Goal: Information Seeking & Learning: Get advice/opinions

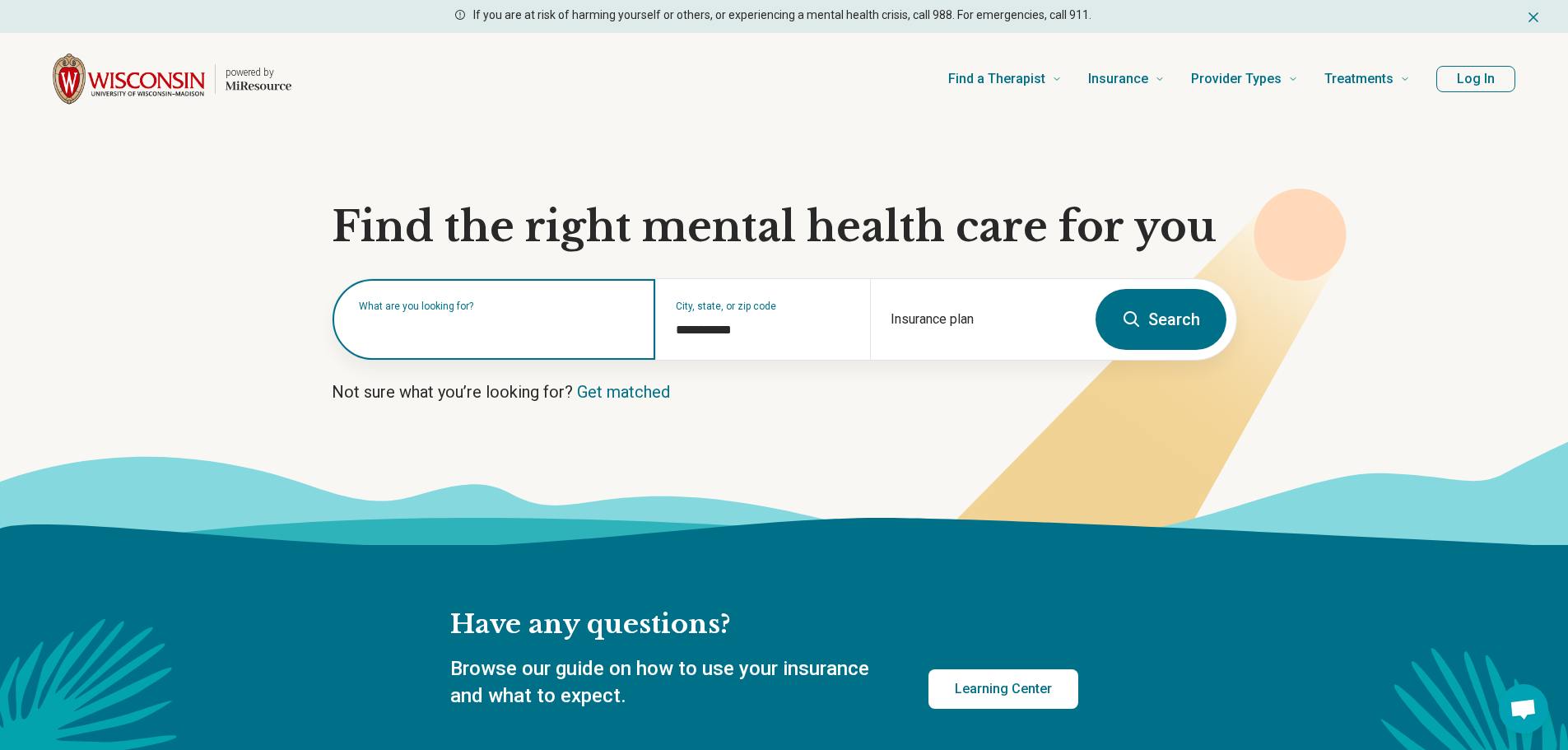
click at [571, 329] on input "text" at bounding box center [497, 327] width 277 height 19
click at [566, 340] on div "What are you looking for?" at bounding box center [493, 319] width 322 height 81
click at [567, 331] on input "text" at bounding box center [497, 327] width 277 height 19
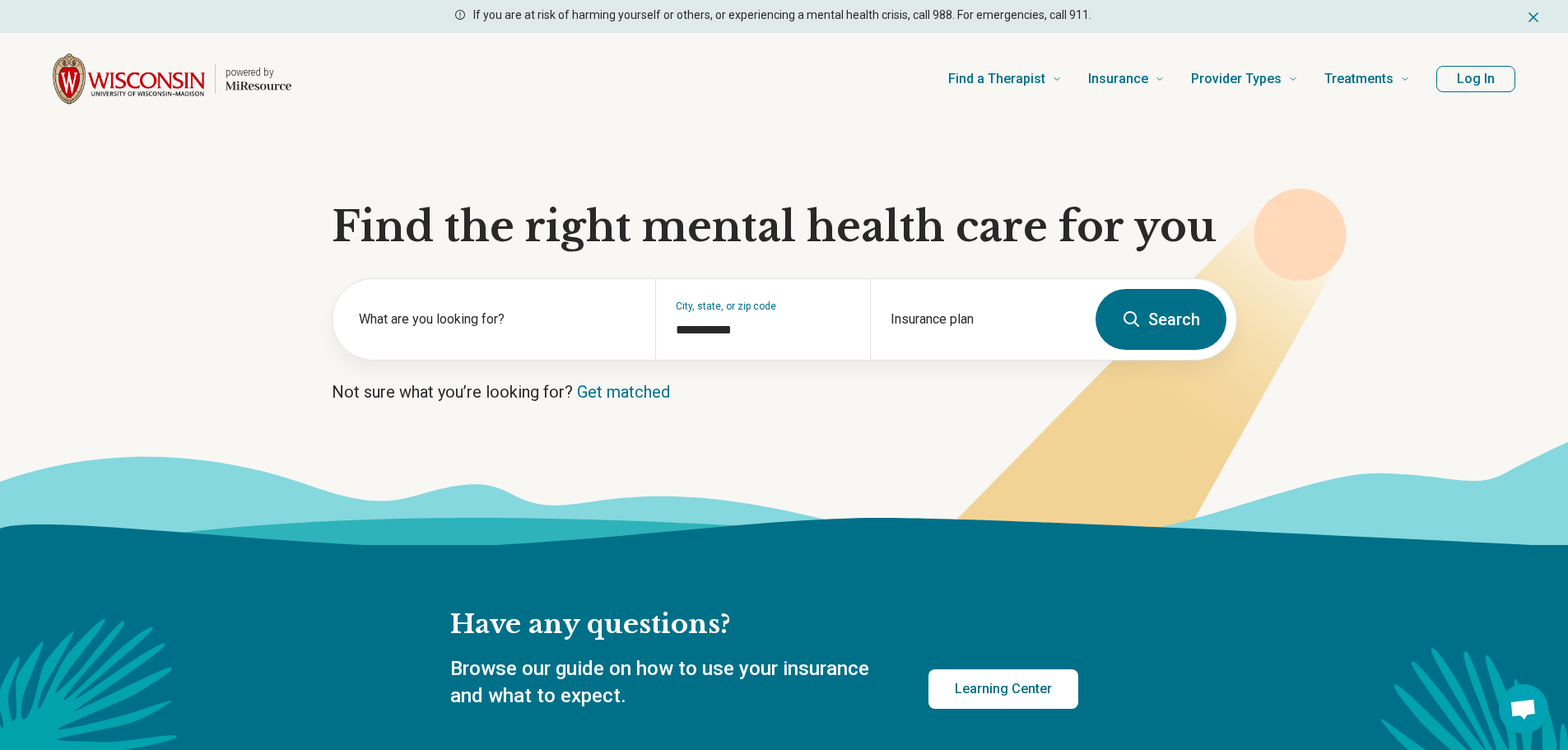
click at [1204, 322] on button "Search" at bounding box center [1160, 320] width 131 height 61
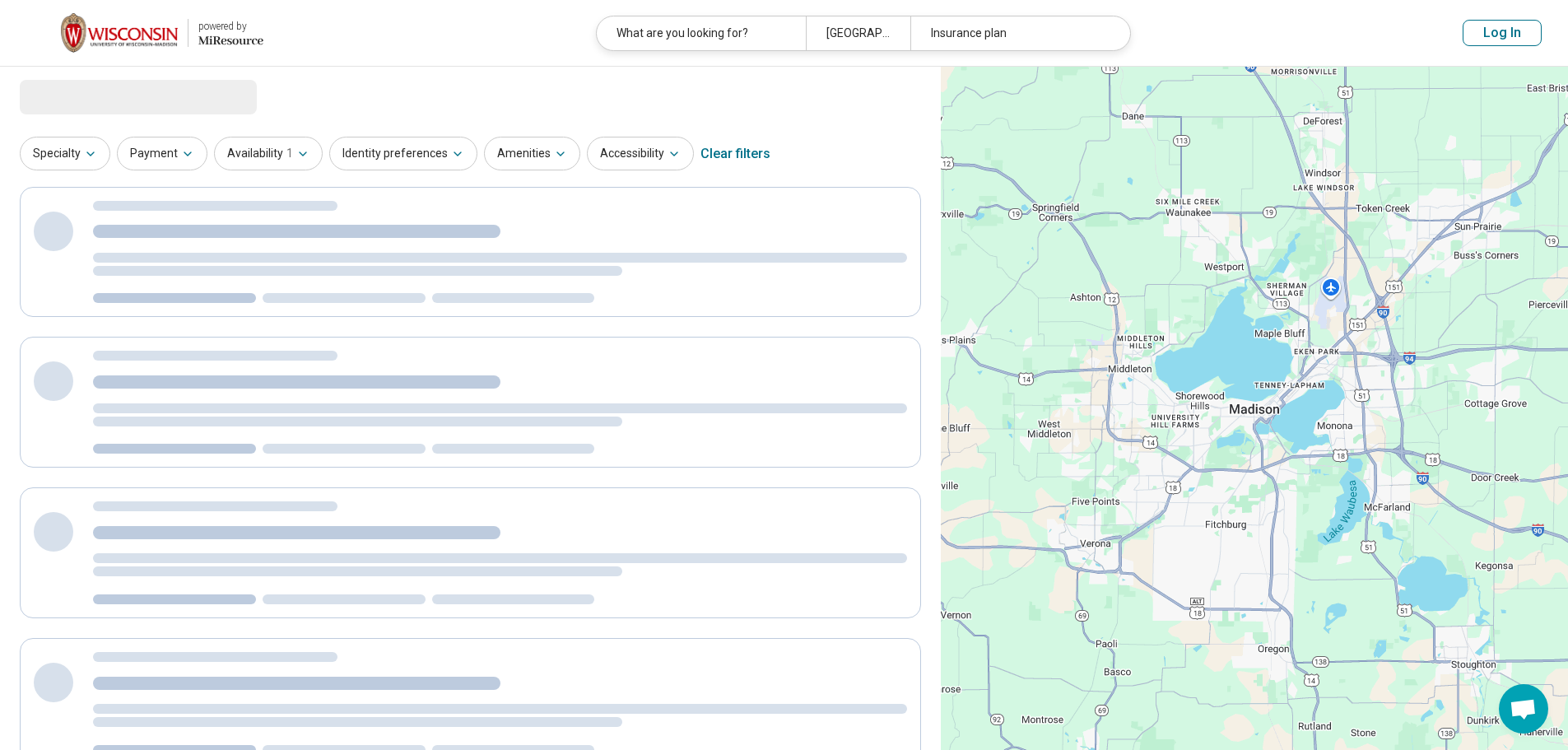
select select "***"
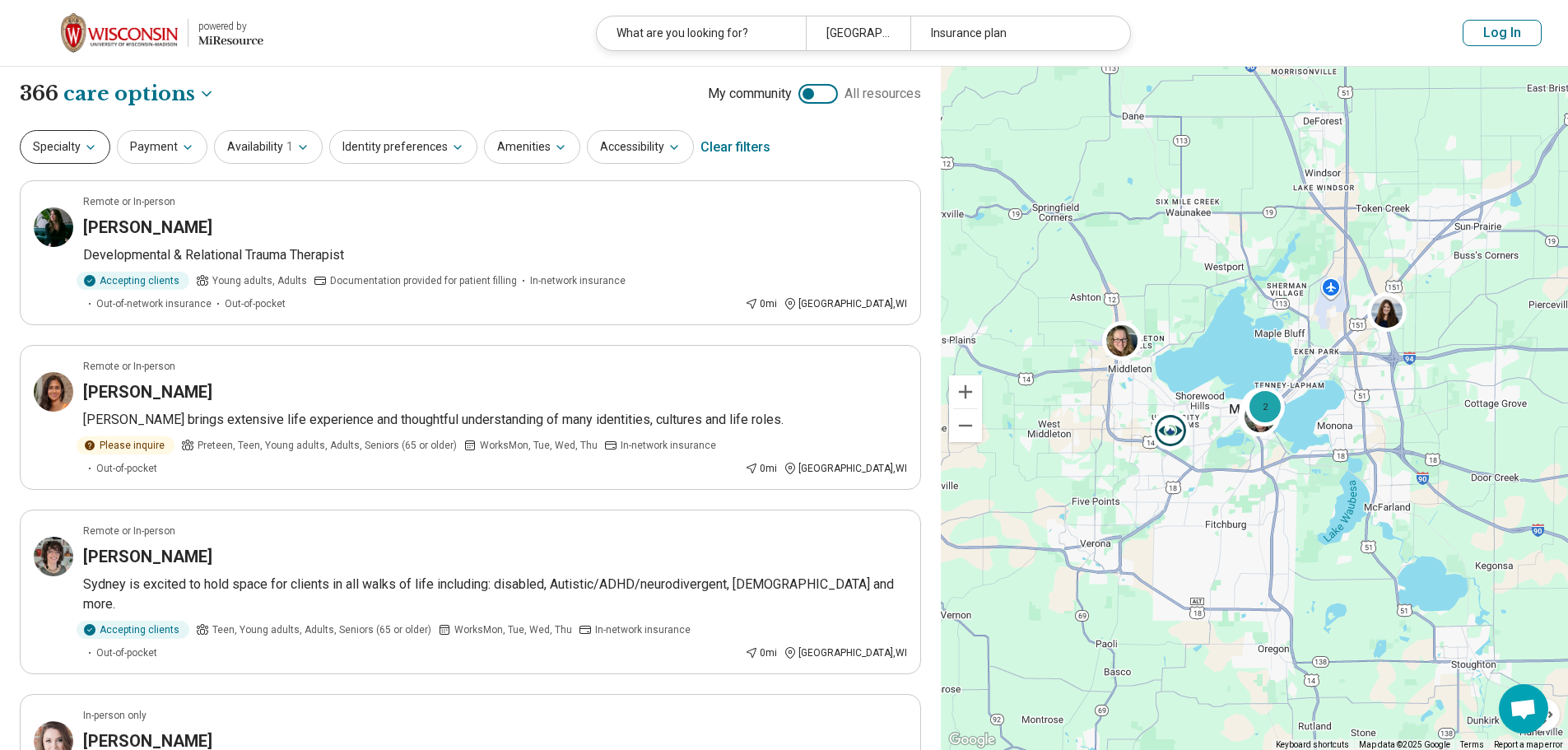
click at [55, 152] on button "Specialty" at bounding box center [64, 147] width 90 height 34
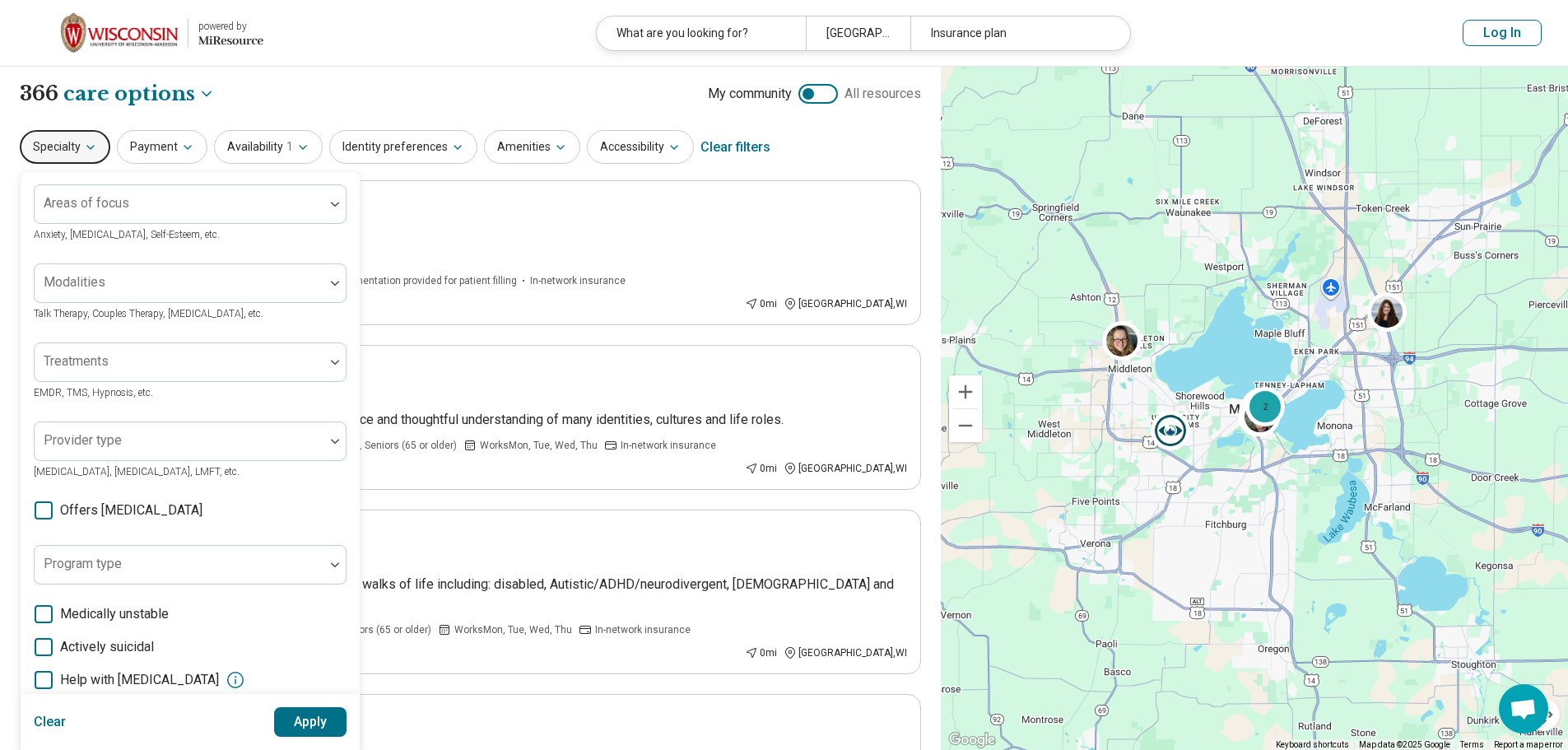
click at [851, 143] on div "Specialty Areas of focus Anxiety, [MEDICAL_DATA], Self-Esteem, etc. Modalities …" at bounding box center [470, 147] width 901 height 40
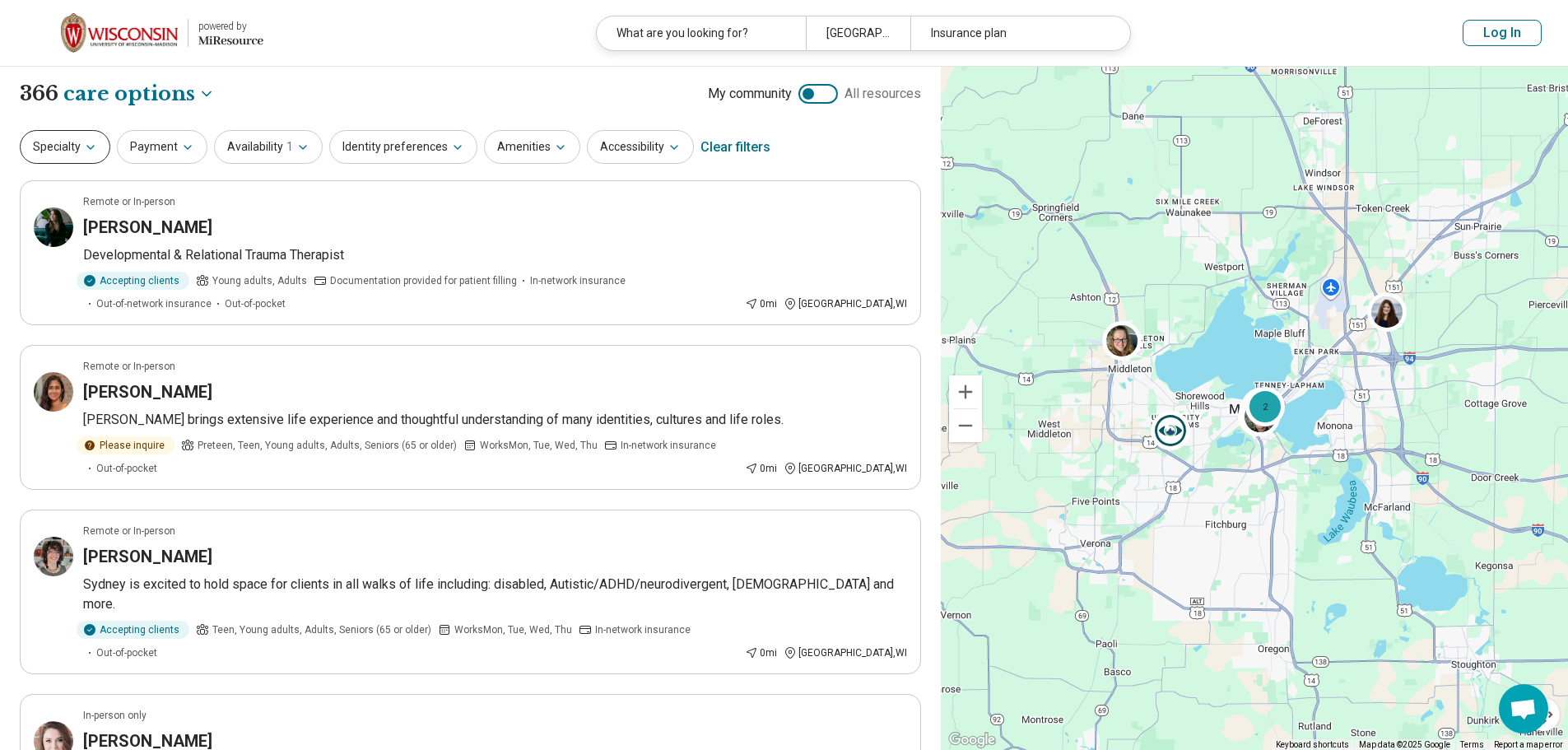
click at [75, 147] on button "Specialty" at bounding box center [64, 147] width 90 height 34
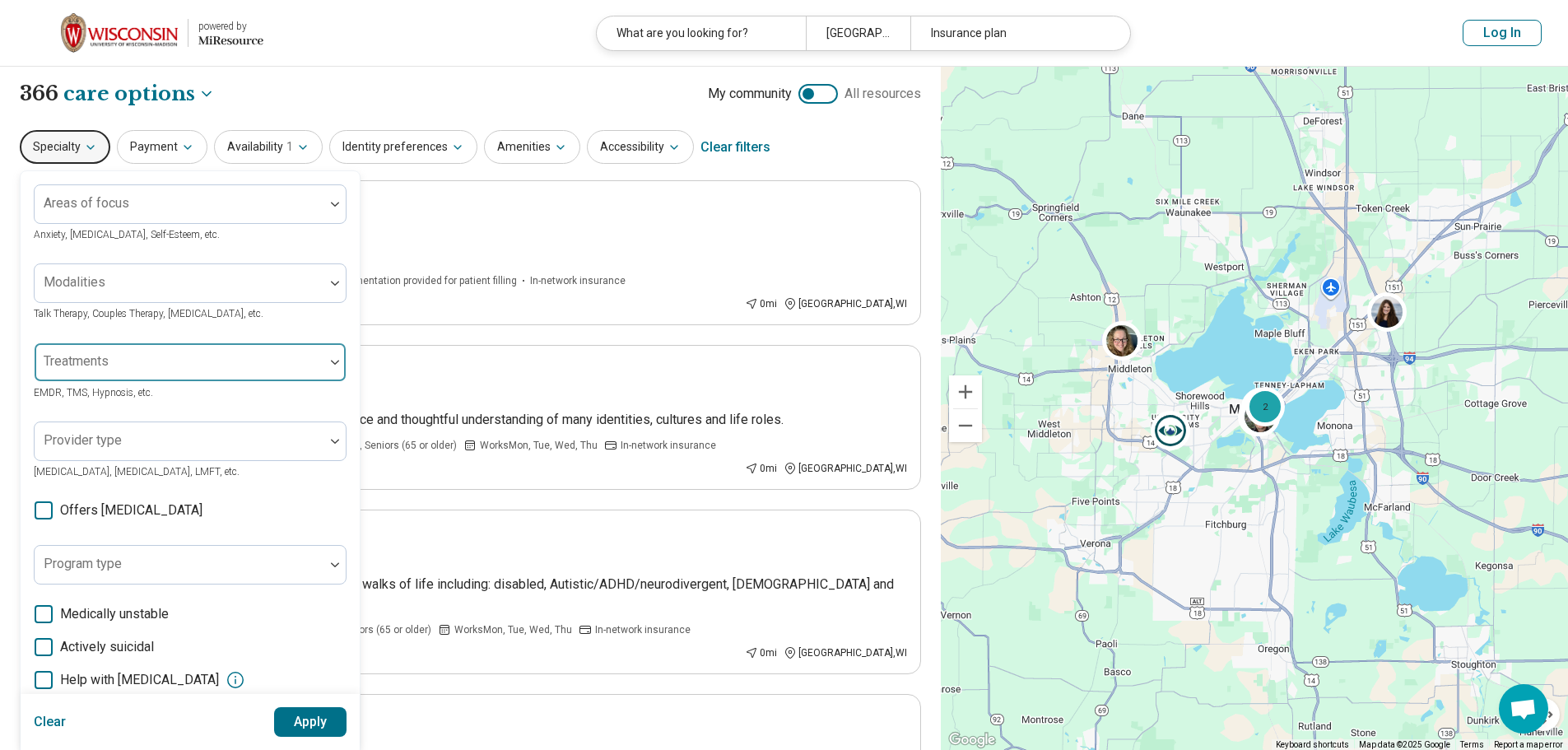
click at [179, 364] on div at bounding box center [179, 369] width 277 height 23
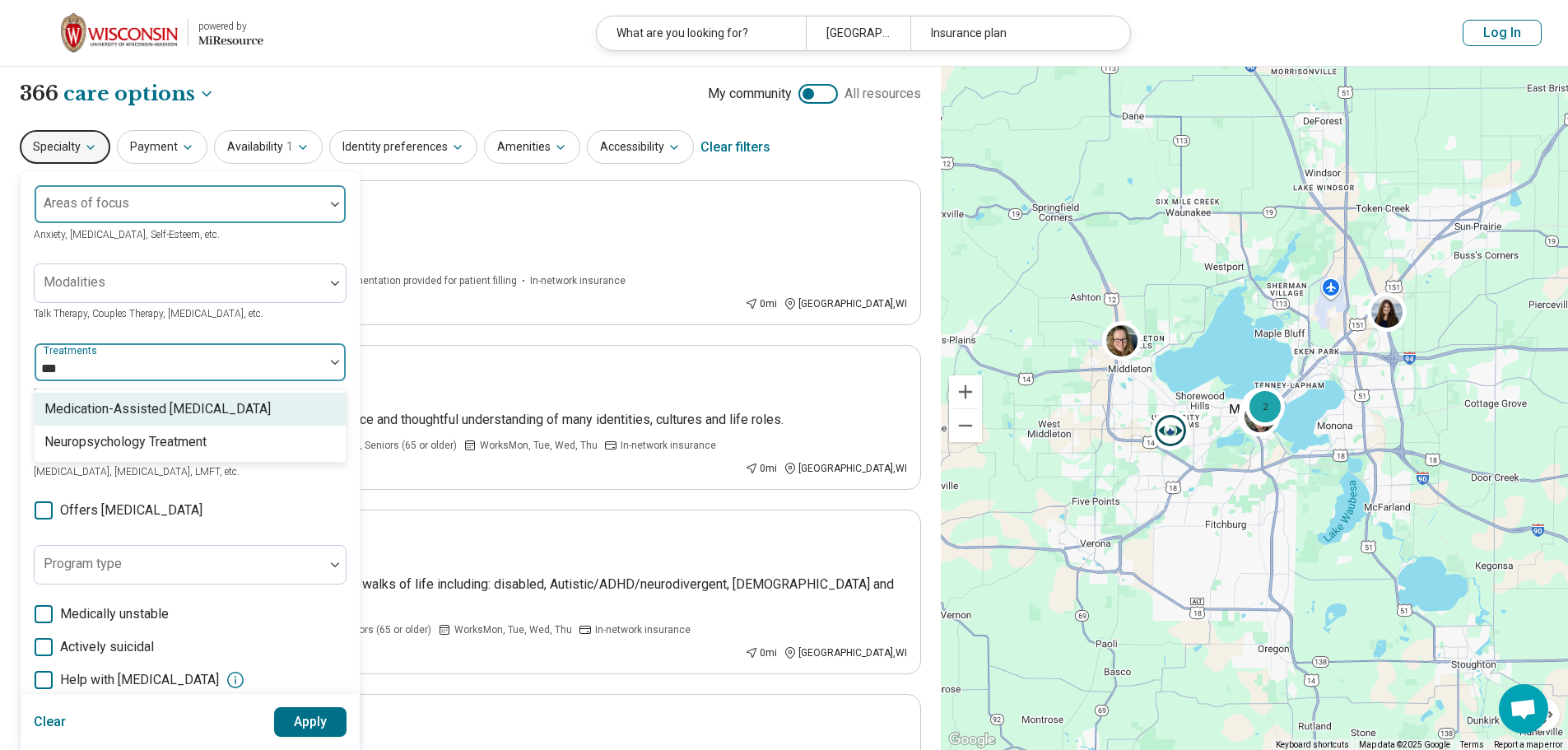
type input "***"
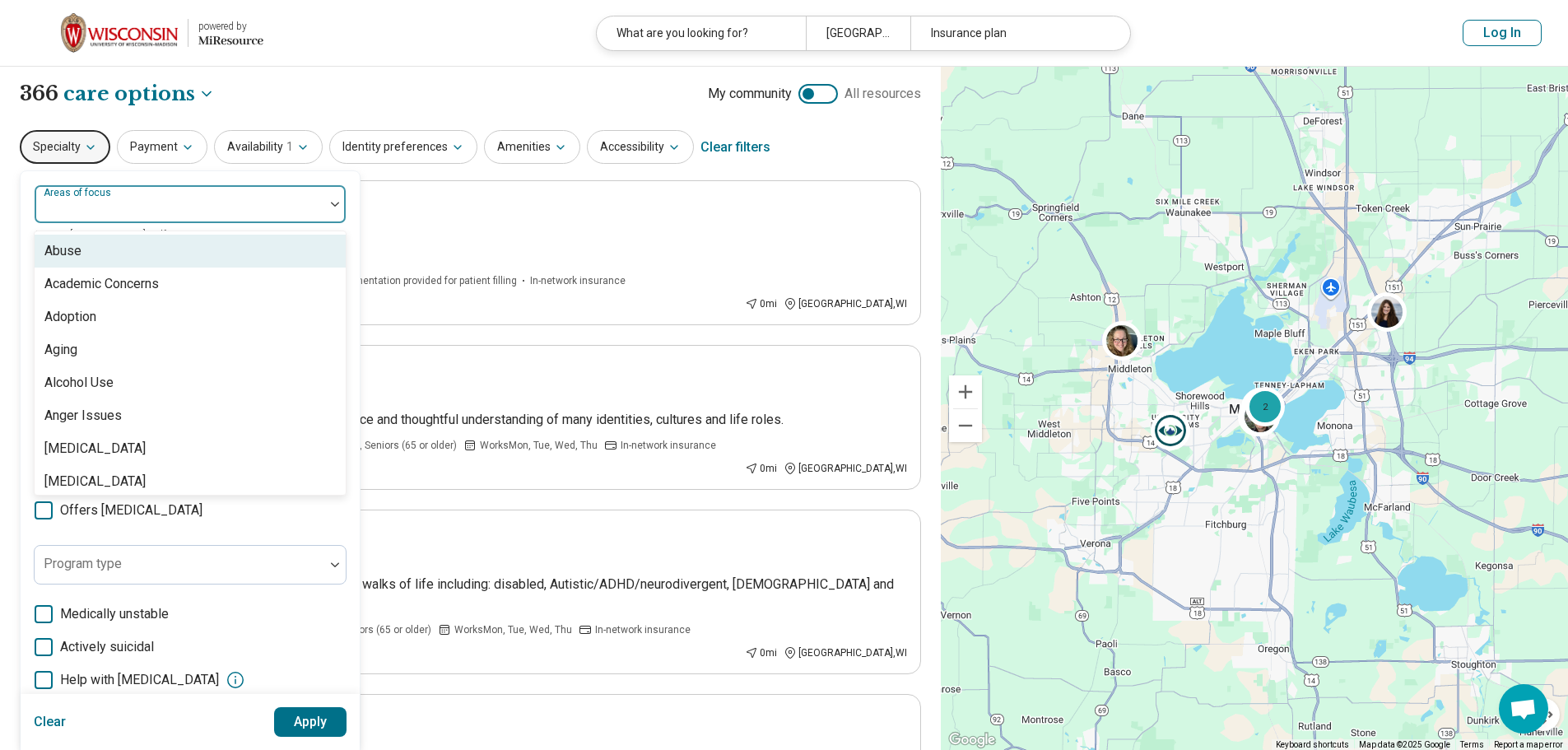
click at [186, 208] on div at bounding box center [179, 211] width 277 height 23
type input "***"
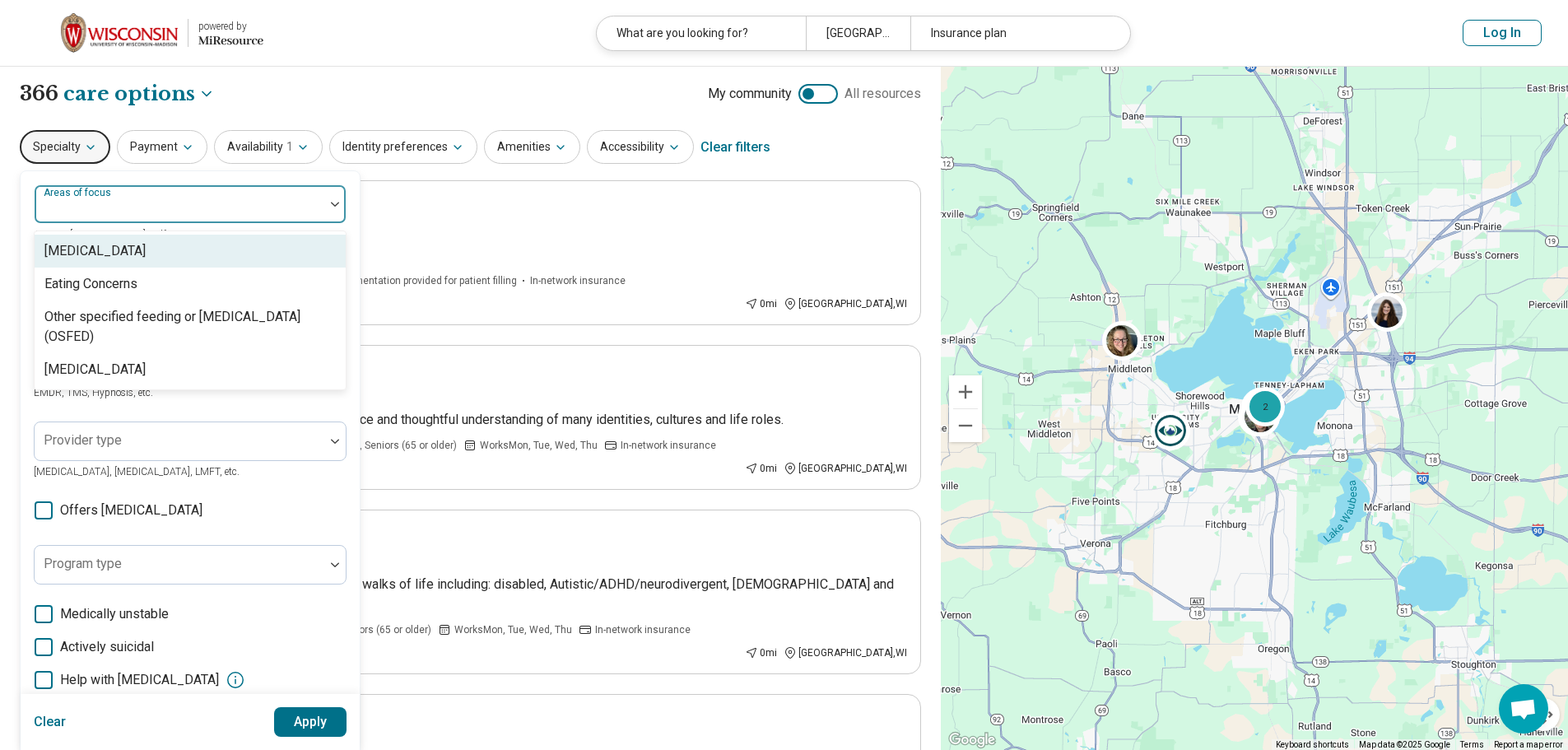
click at [127, 212] on div at bounding box center [179, 211] width 277 height 23
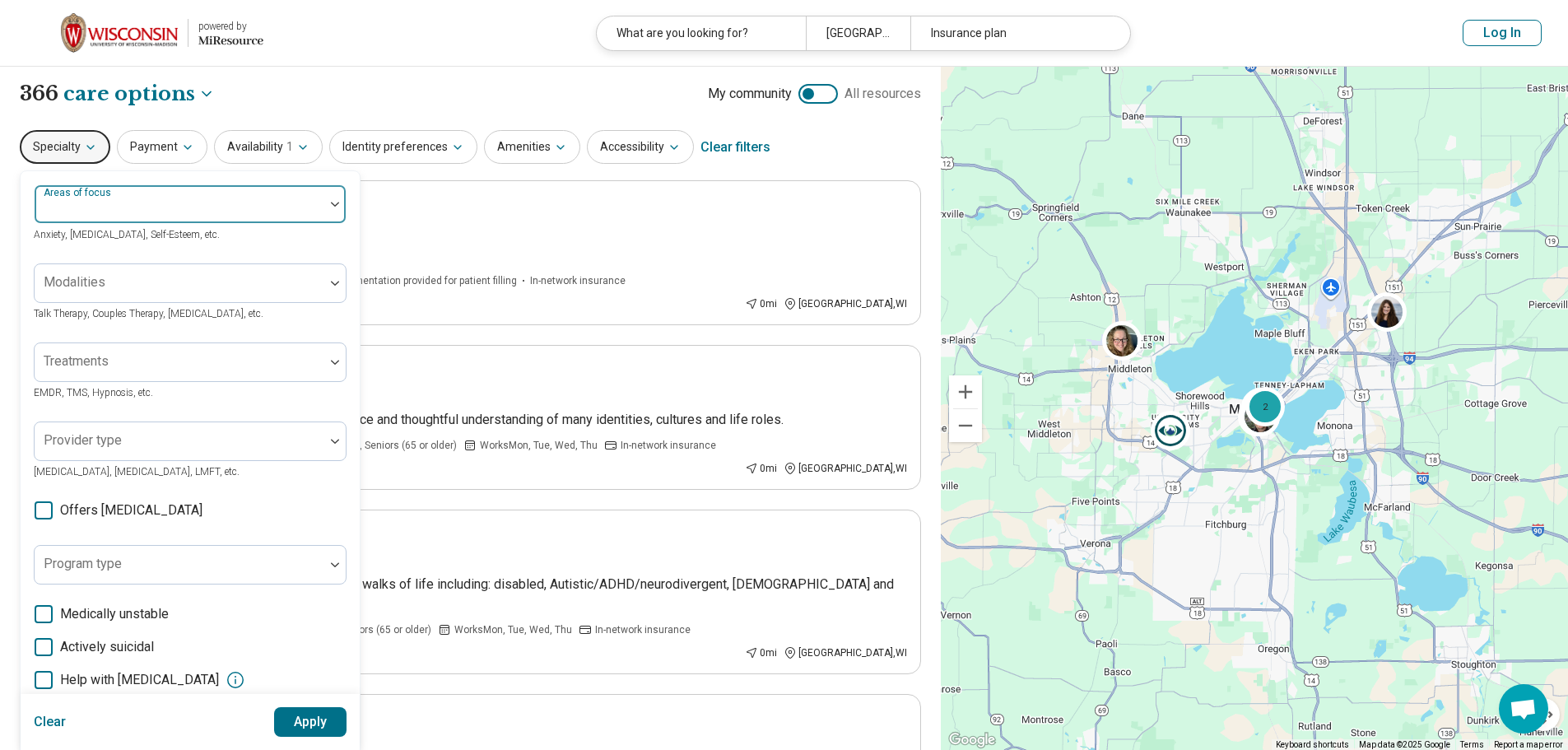
click at [224, 206] on div at bounding box center [179, 211] width 277 height 23
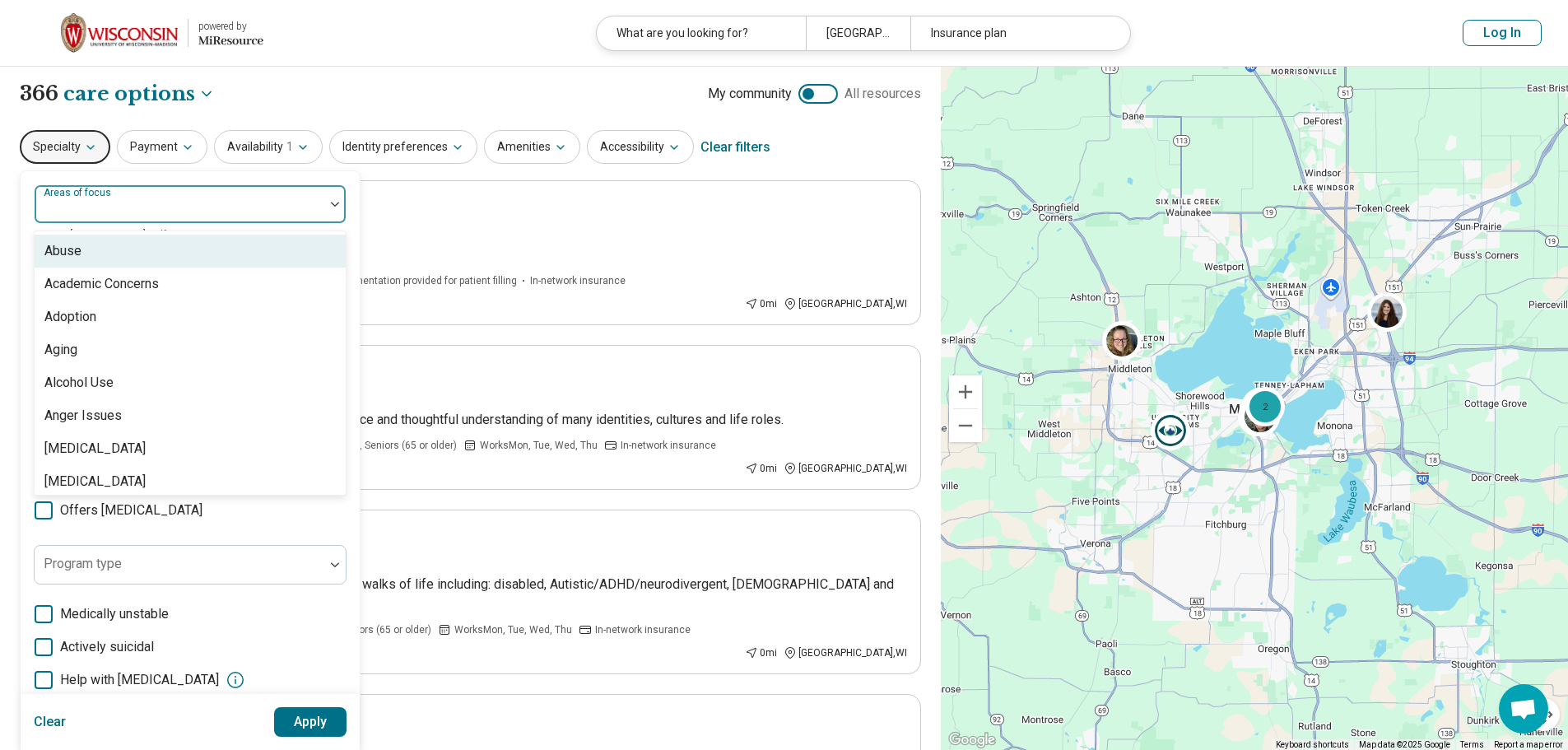
click at [221, 205] on div at bounding box center [179, 211] width 277 height 23
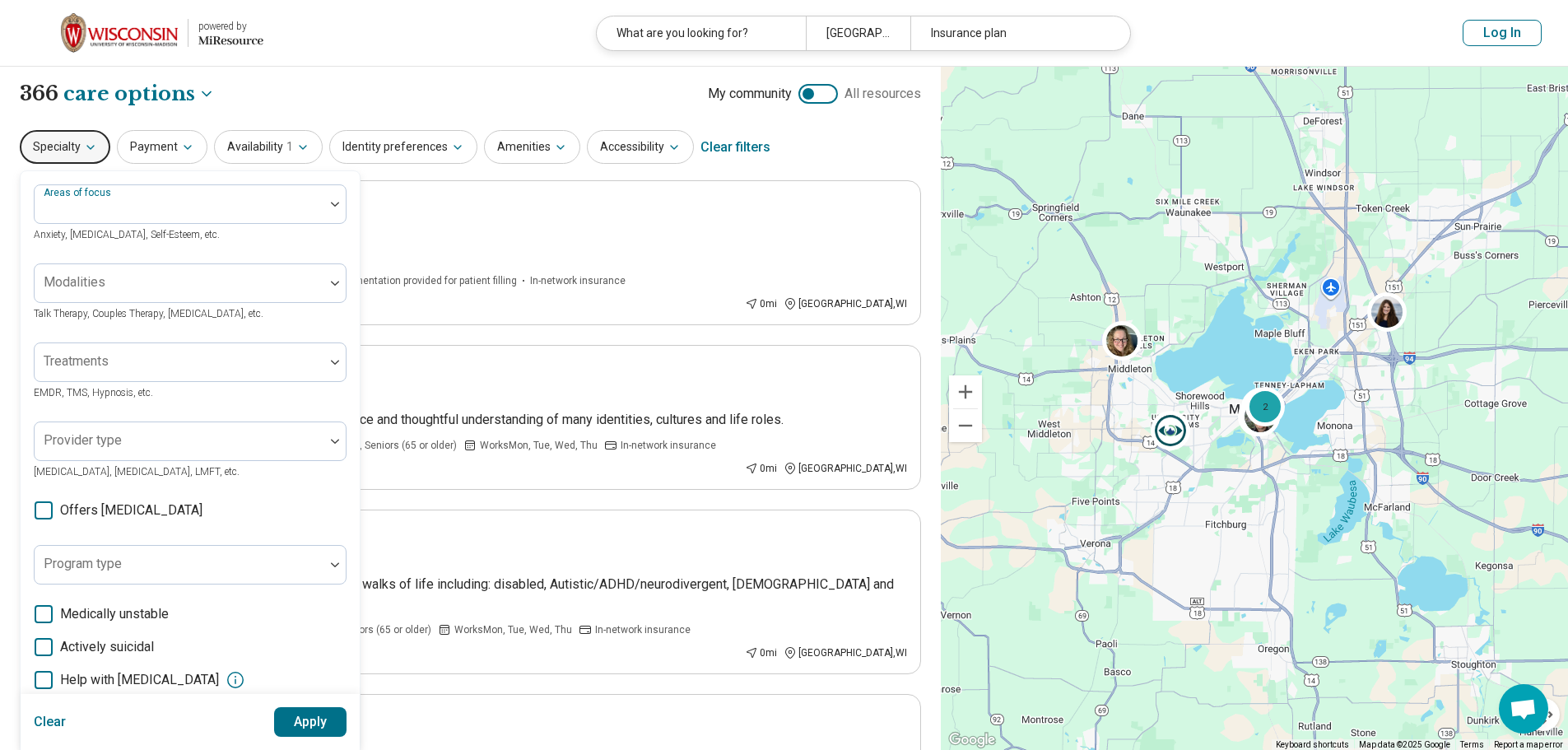
click at [86, 149] on icon "button" at bounding box center [90, 148] width 14 height 14
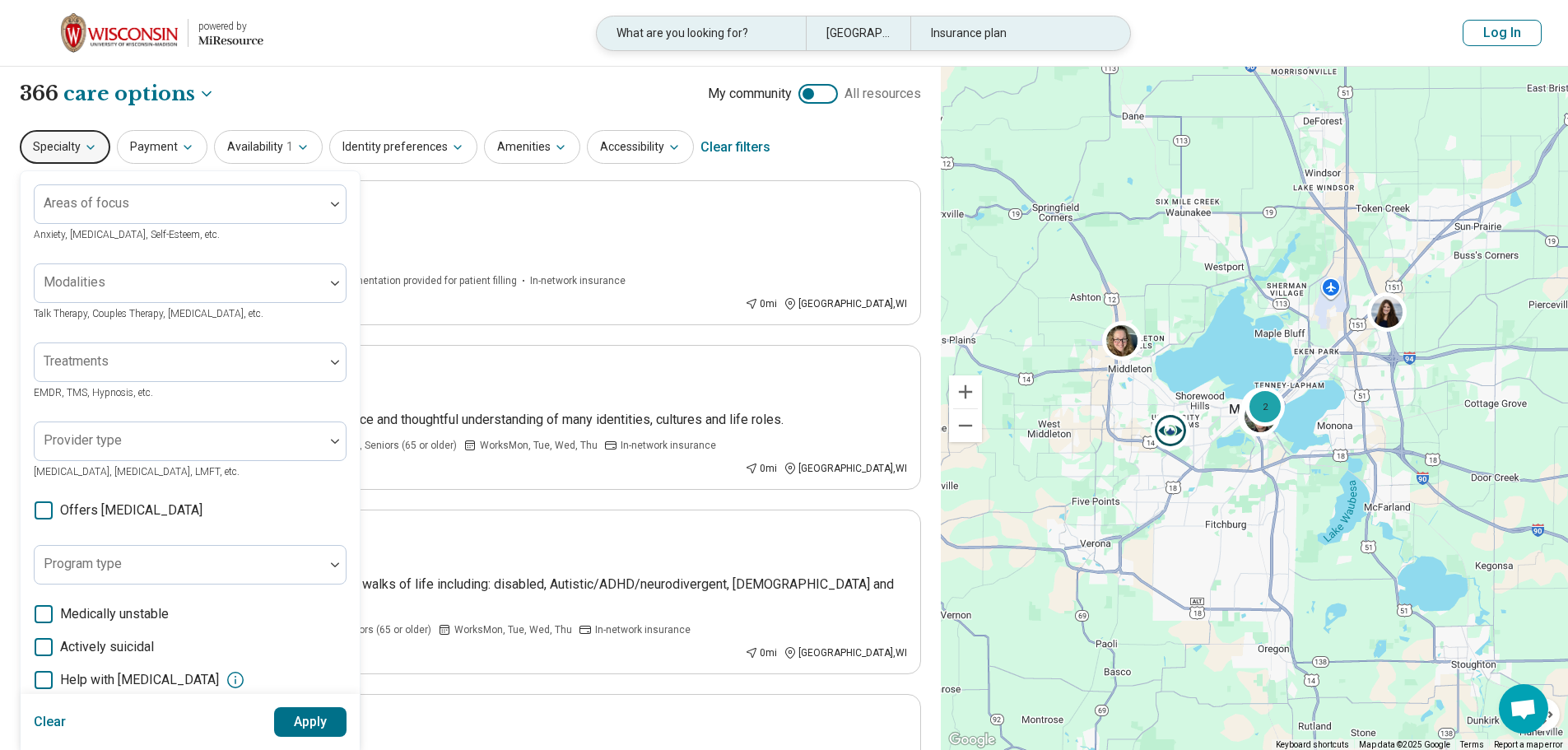
click at [661, 28] on div "What are you looking for?" at bounding box center [701, 33] width 209 height 34
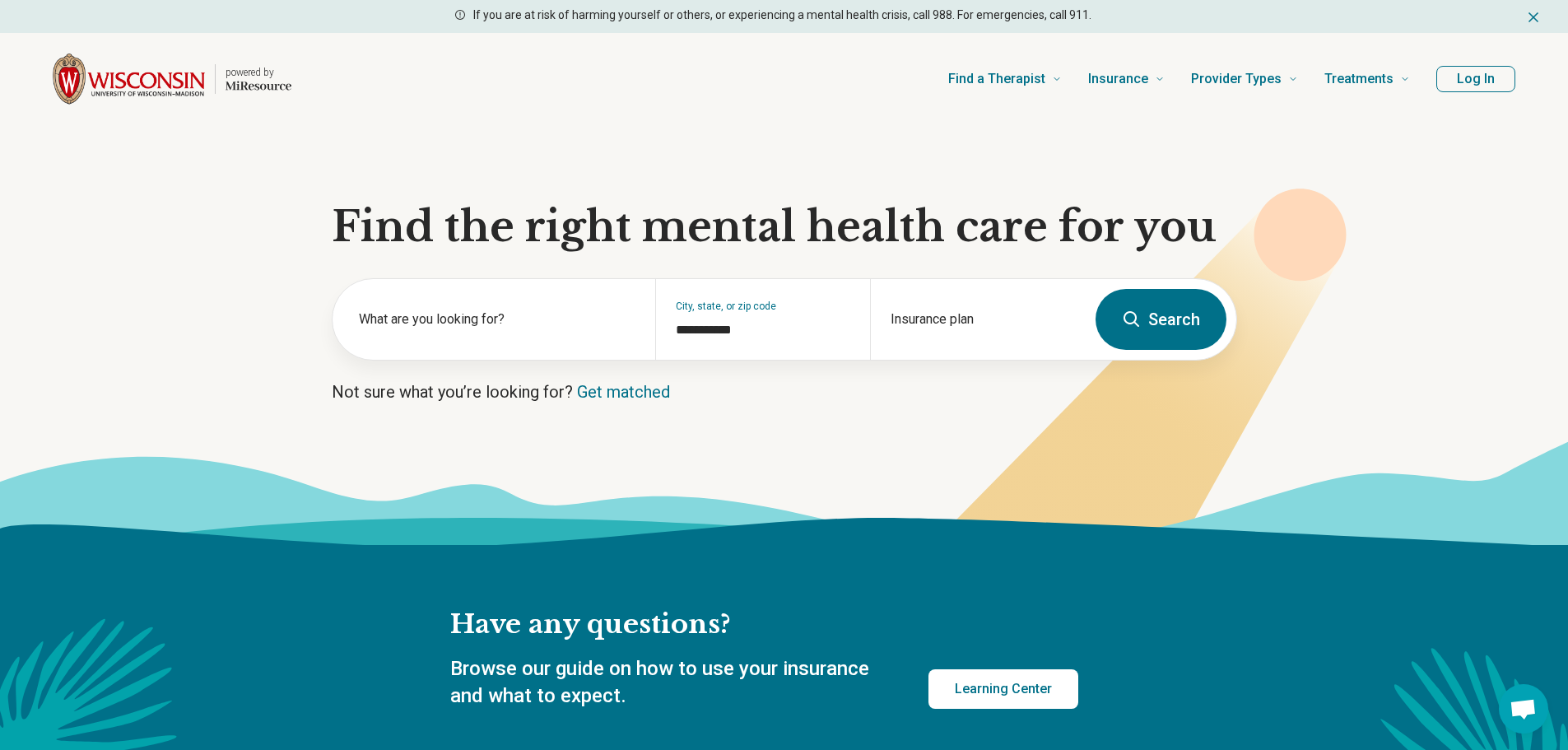
click at [237, 650] on div "Have any questions? Browse our guide on how to use your insurance and what to e…" at bounding box center [784, 684] width 1568 height 278
click at [1169, 329] on button "Search" at bounding box center [1160, 320] width 131 height 61
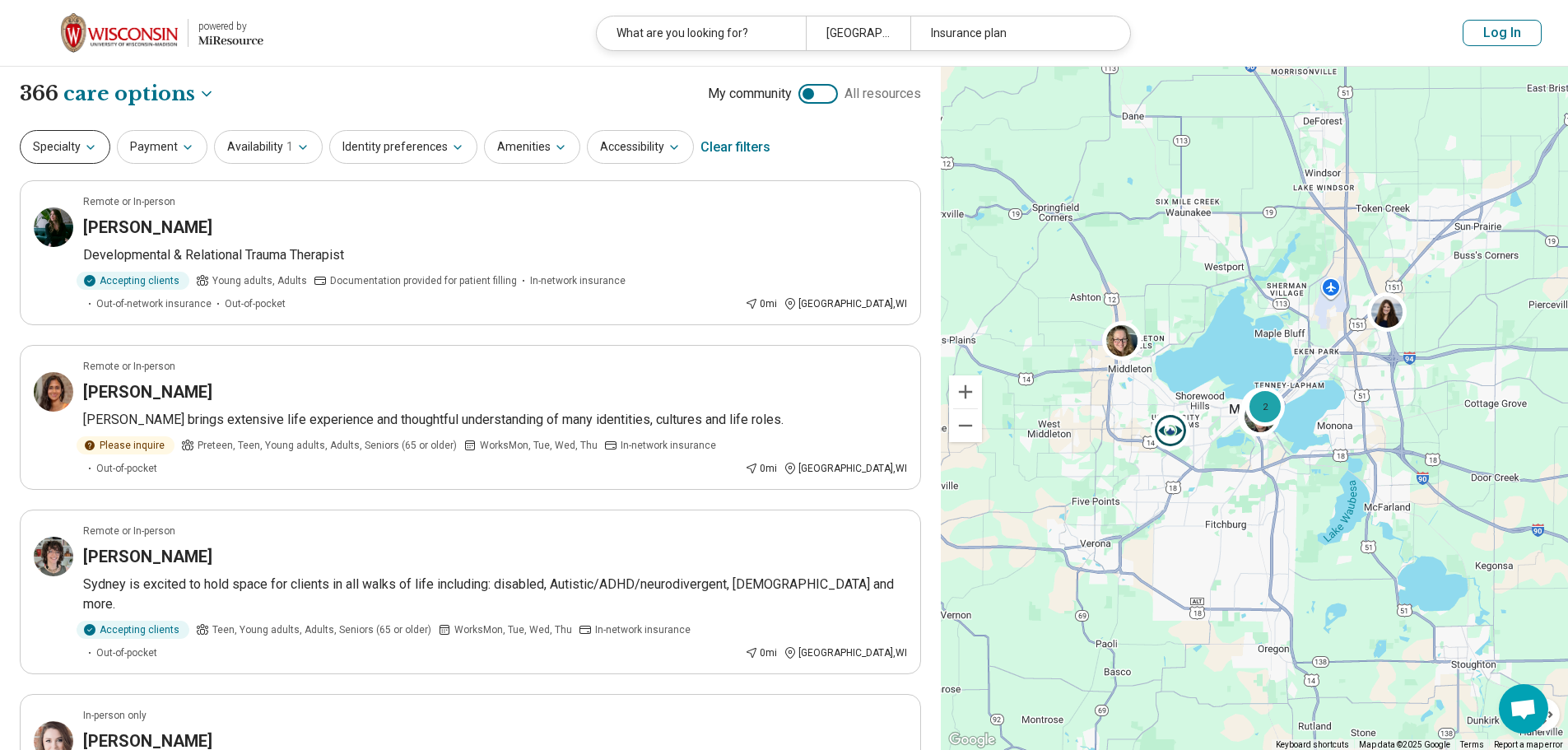
click at [87, 147] on icon "button" at bounding box center [90, 147] width 7 height 3
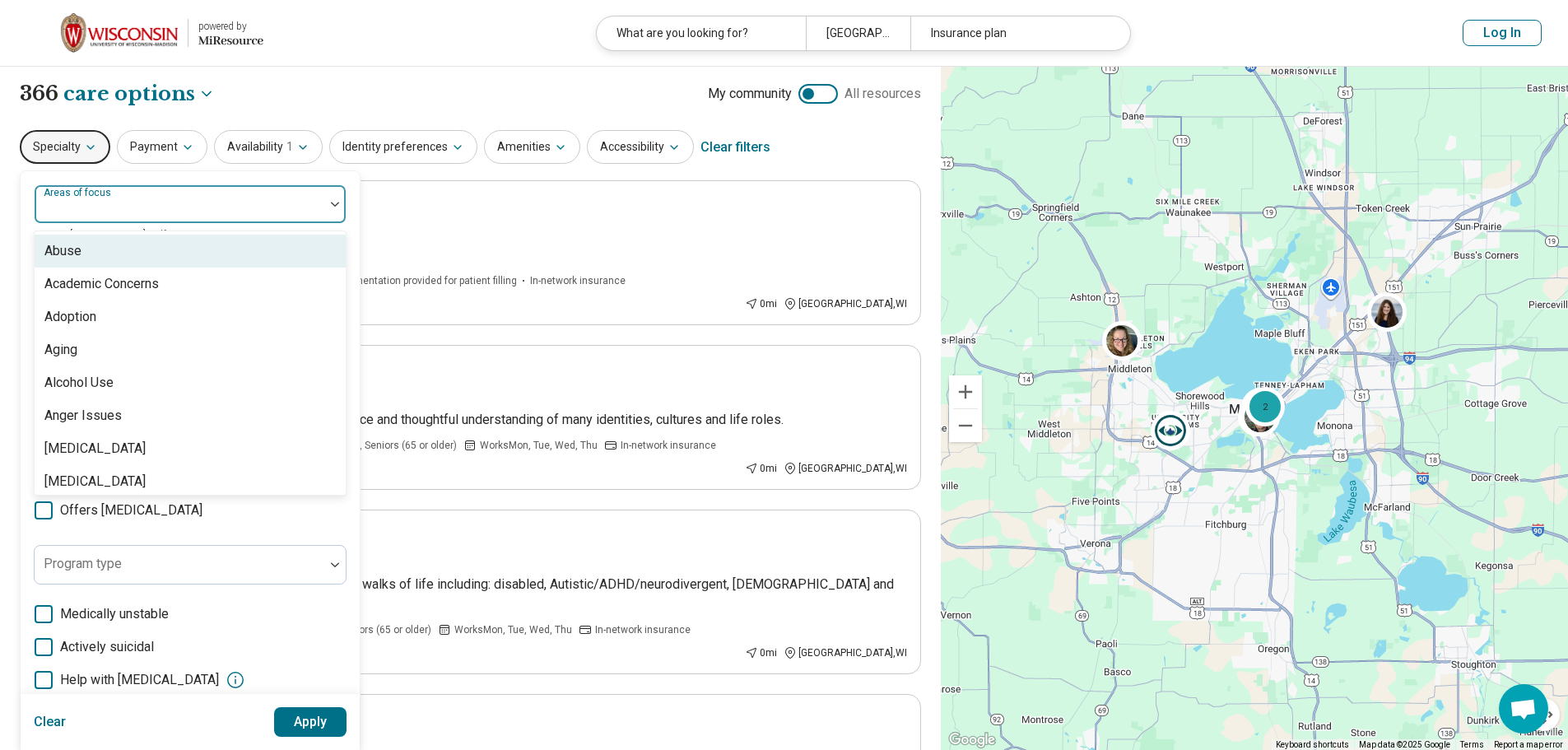
click at [335, 206] on img at bounding box center [335, 204] width 8 height 5
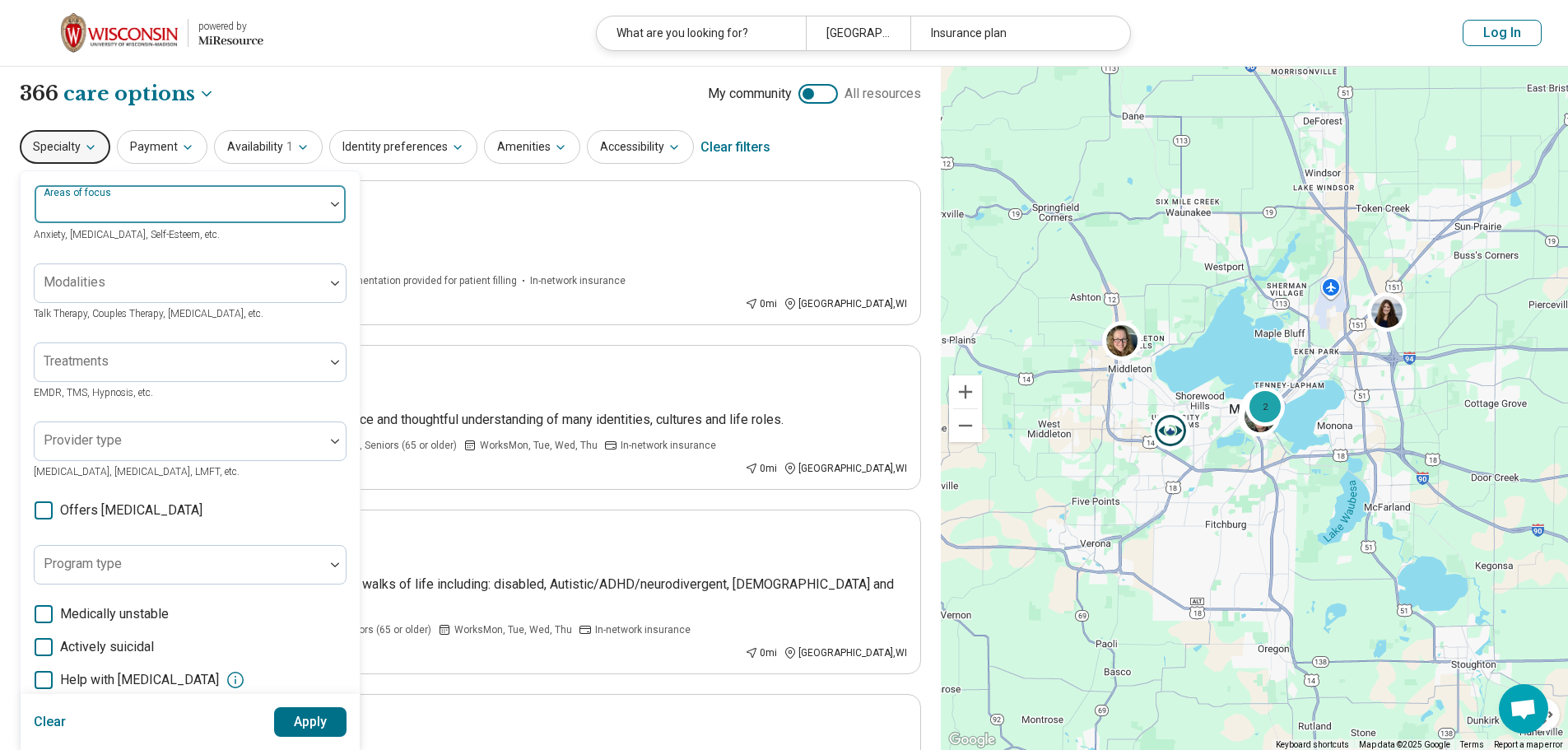
click at [99, 203] on div at bounding box center [179, 211] width 277 height 23
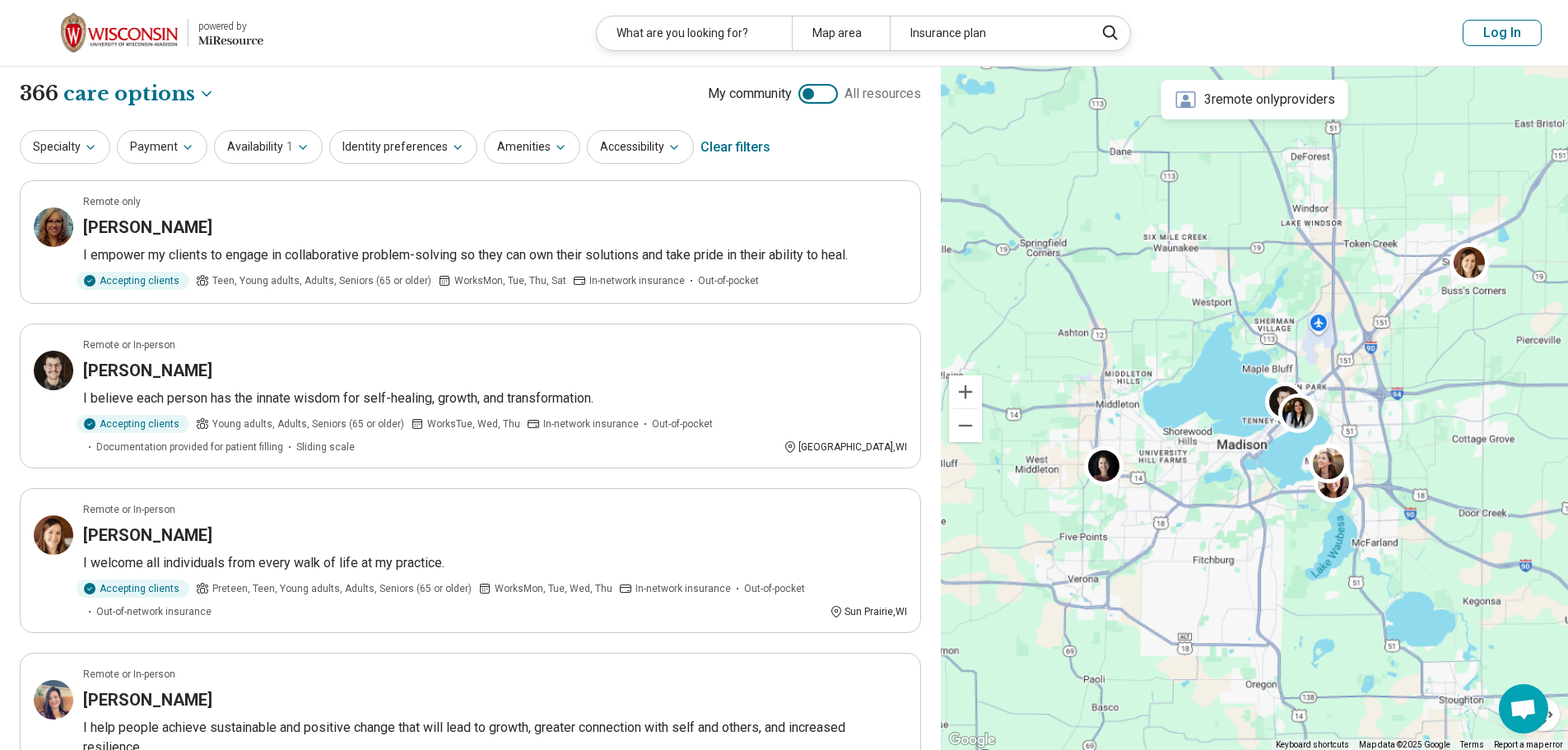
drag, startPoint x: 1371, startPoint y: 344, endPoint x: 1362, endPoint y: 384, distance: 41.0
click at [1362, 384] on div at bounding box center [1254, 409] width 627 height 684
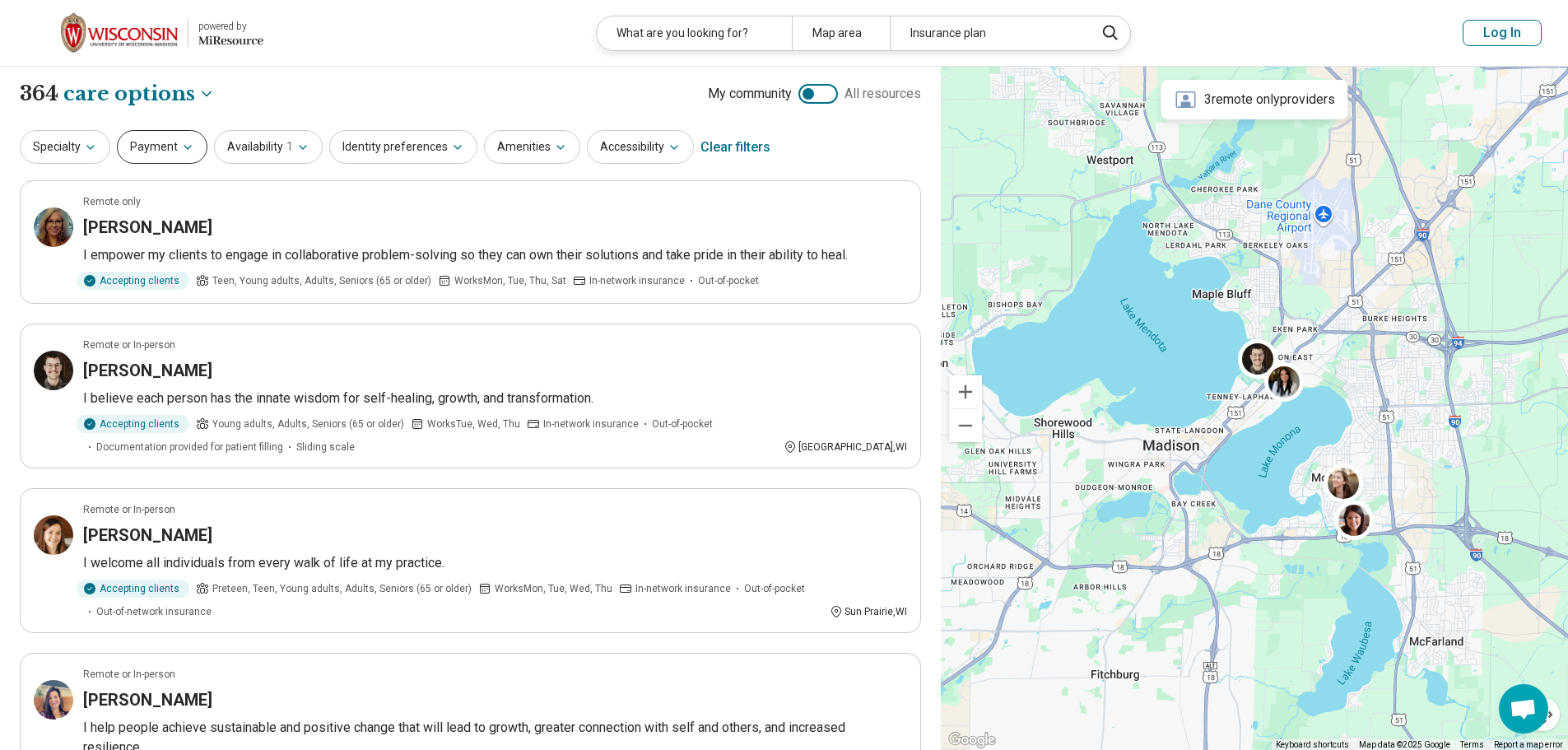
click at [191, 146] on button "Payment" at bounding box center [161, 147] width 90 height 34
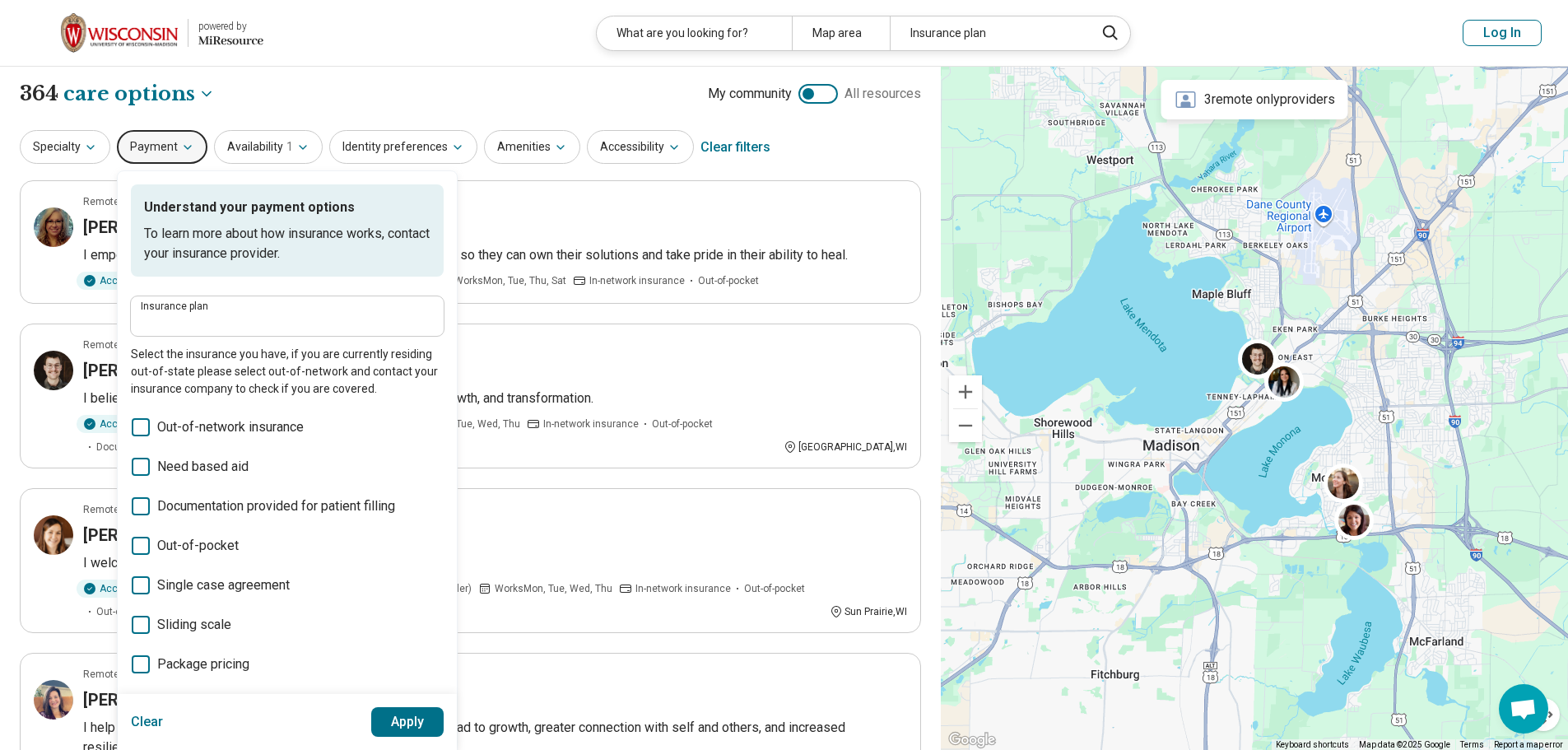
click at [181, 145] on icon "button" at bounding box center [187, 148] width 14 height 14
click at [189, 138] on button "Payment" at bounding box center [161, 147] width 90 height 34
click at [859, 132] on div "Specialty Payment Understand your payment options To learn more about how insur…" at bounding box center [470, 147] width 901 height 40
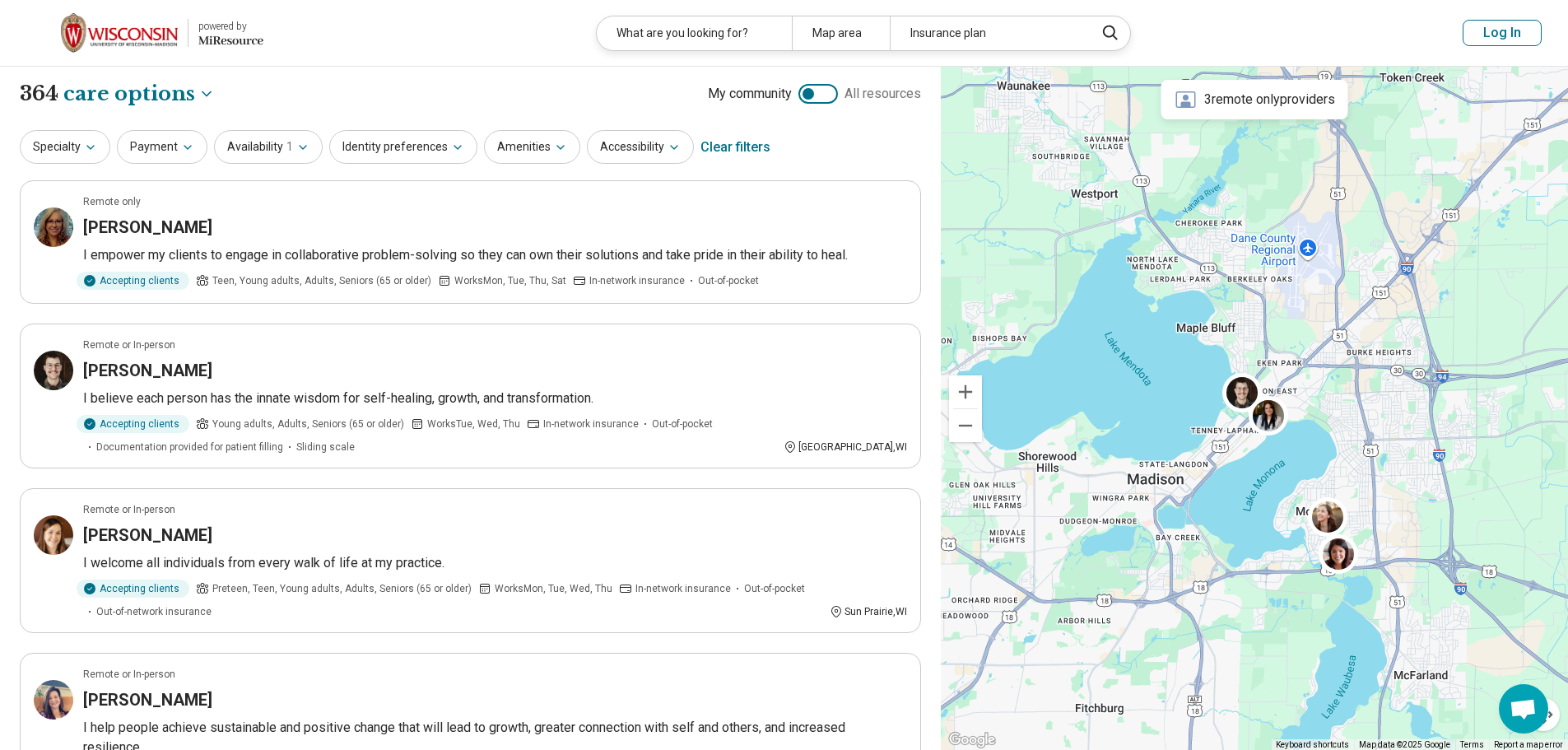
drag, startPoint x: 1316, startPoint y: 302, endPoint x: 1298, endPoint y: 343, distance: 44.8
click at [1298, 343] on div at bounding box center [1254, 409] width 627 height 684
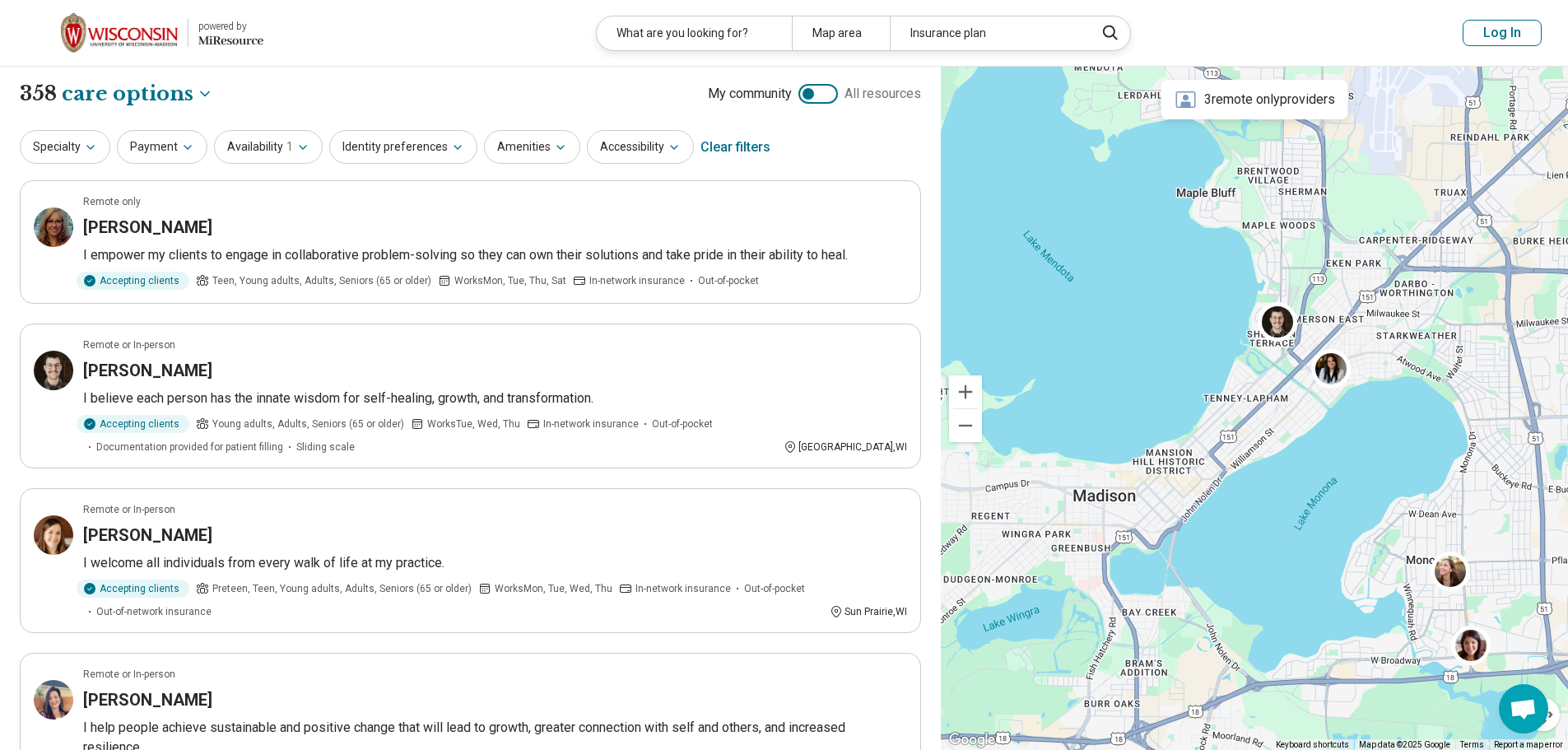
drag, startPoint x: 1175, startPoint y: 392, endPoint x: 1256, endPoint y: 462, distance: 107.1
click at [1256, 462] on div at bounding box center [1254, 409] width 627 height 684
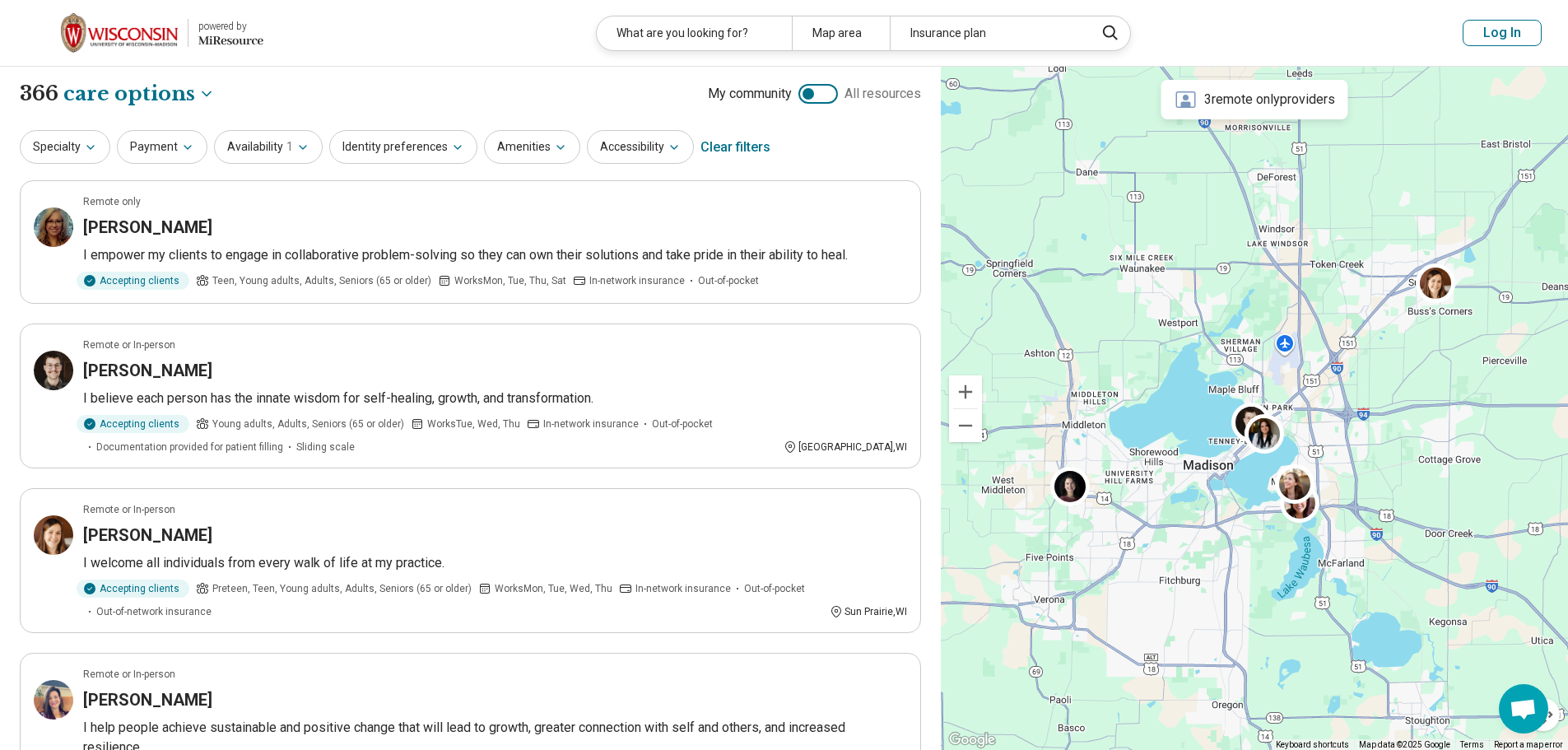
drag, startPoint x: 1385, startPoint y: 313, endPoint x: 1380, endPoint y: 331, distance: 18.7
click at [1380, 331] on div at bounding box center [1254, 409] width 627 height 684
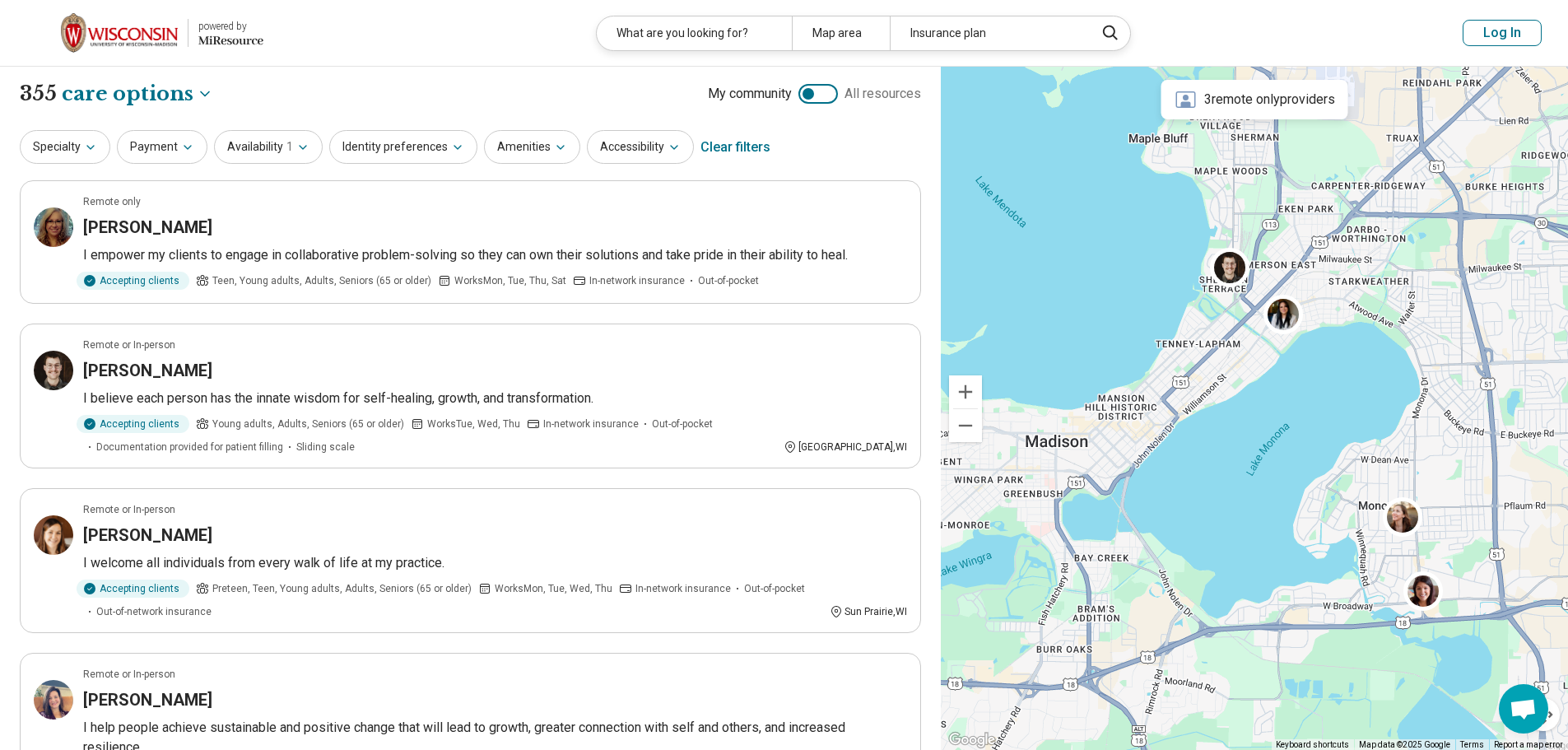
drag, startPoint x: 1335, startPoint y: 370, endPoint x: 1472, endPoint y: 324, distance: 144.5
click at [1472, 324] on div at bounding box center [1254, 409] width 627 height 684
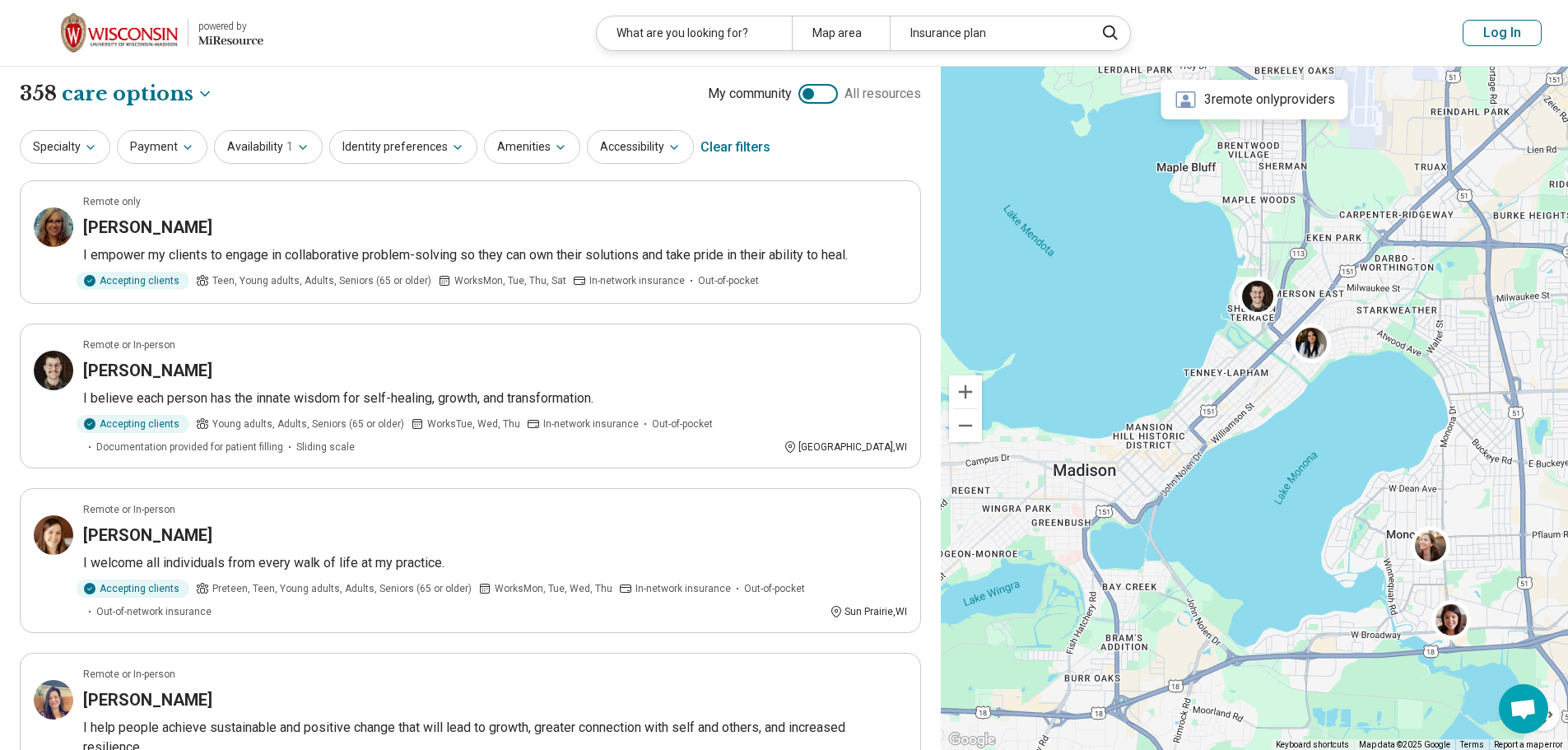
drag, startPoint x: 1251, startPoint y: 463, endPoint x: 1257, endPoint y: 471, distance: 10.0
click at [1257, 471] on div at bounding box center [1254, 409] width 627 height 684
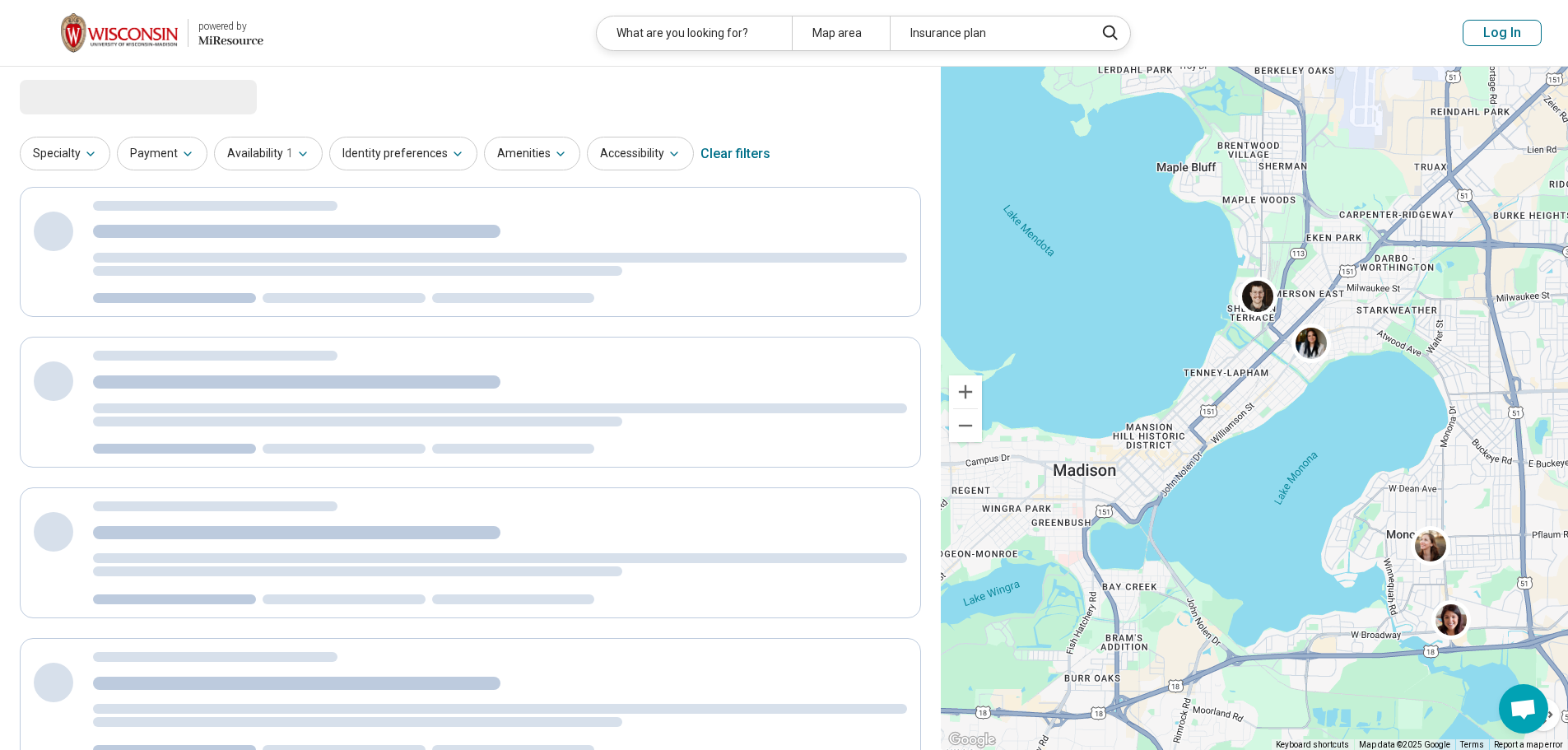
select select "***"
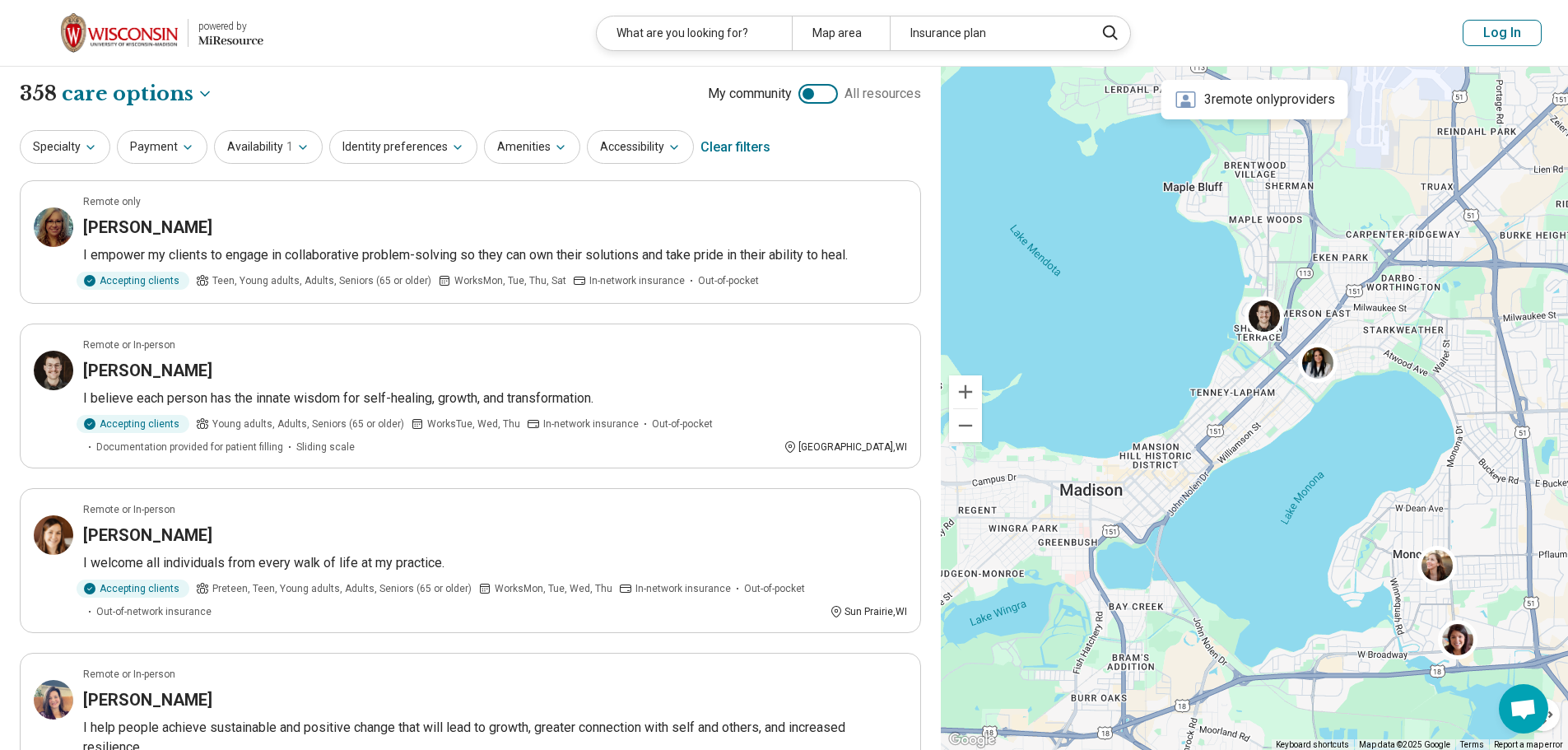
drag, startPoint x: 1120, startPoint y: 311, endPoint x: 1127, endPoint y: 332, distance: 22.1
click at [1127, 332] on div at bounding box center [1254, 409] width 627 height 684
